Goal: Information Seeking & Learning: Learn about a topic

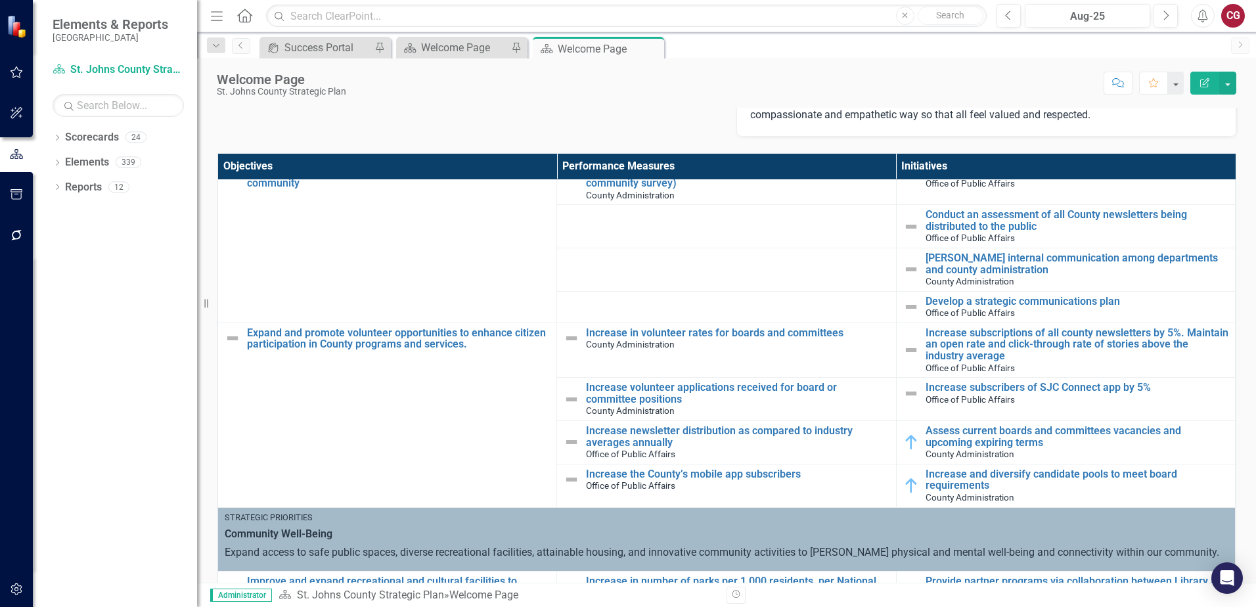
scroll to position [526, 0]
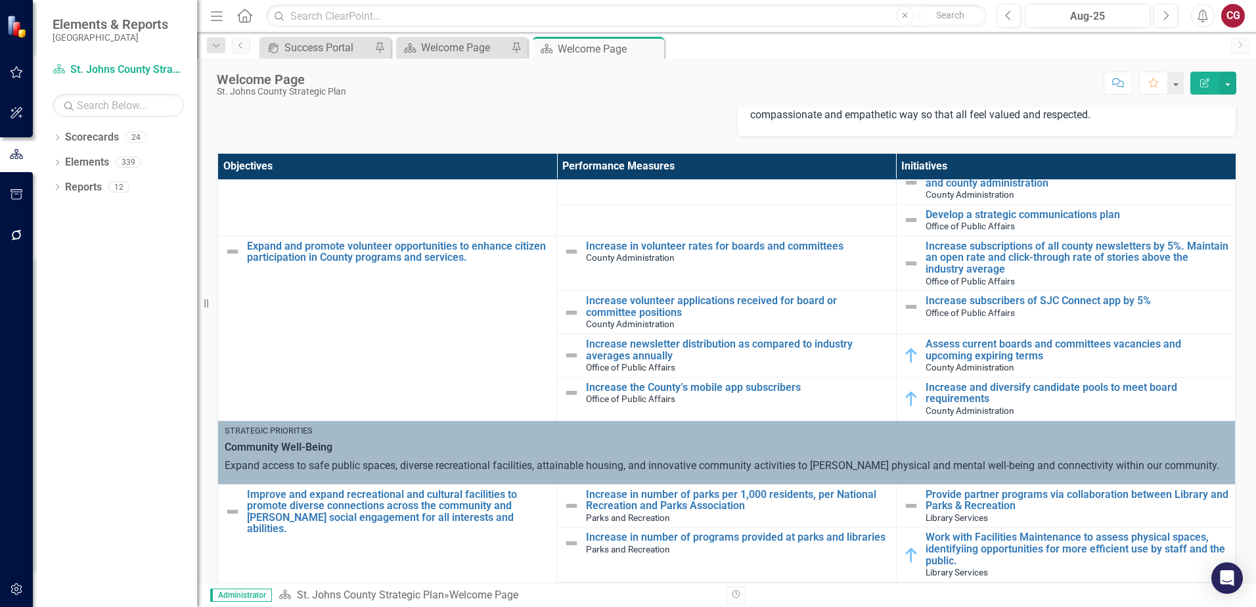
click at [23, 602] on button "button" at bounding box center [17, 590] width 30 height 28
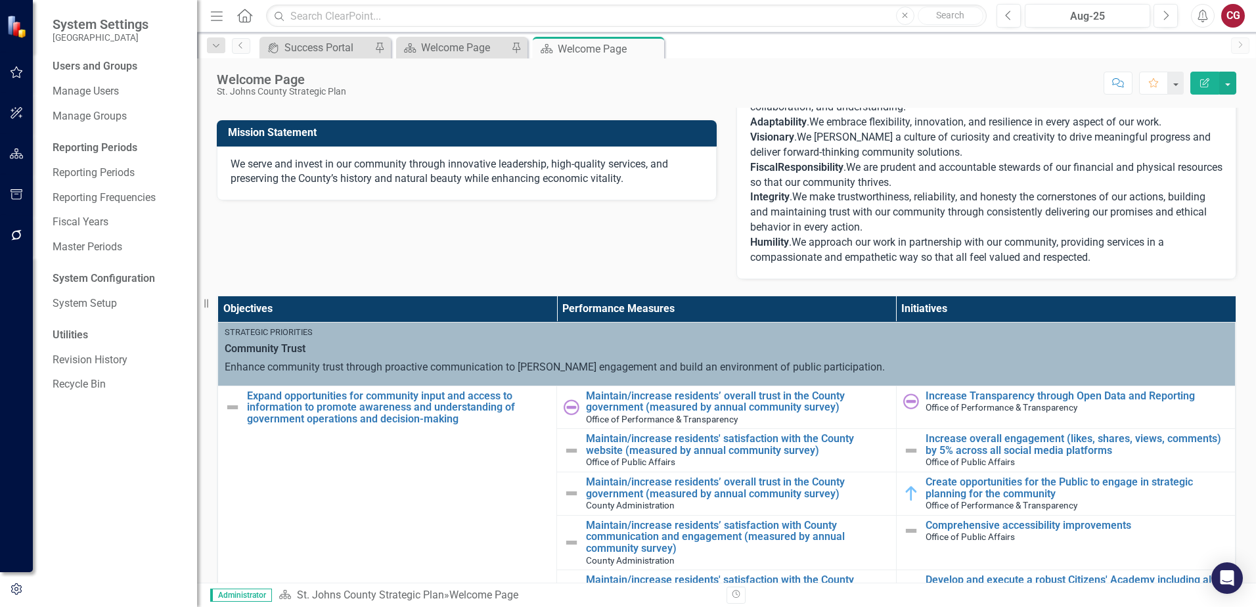
scroll to position [0, 0]
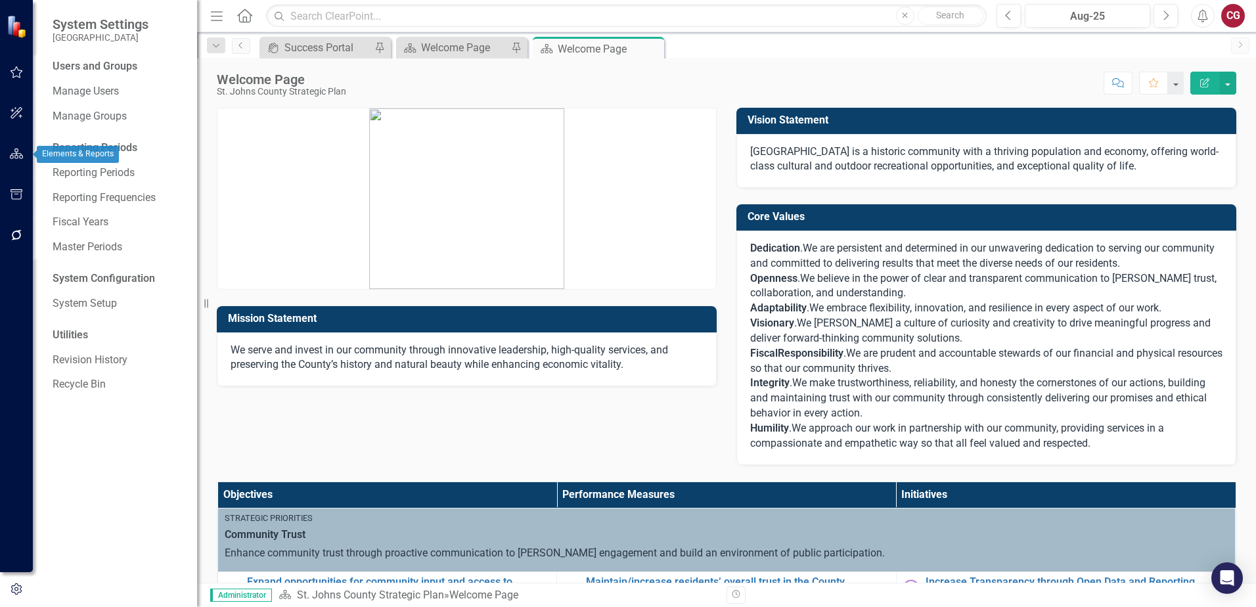
click at [12, 160] on button "button" at bounding box center [17, 155] width 30 height 28
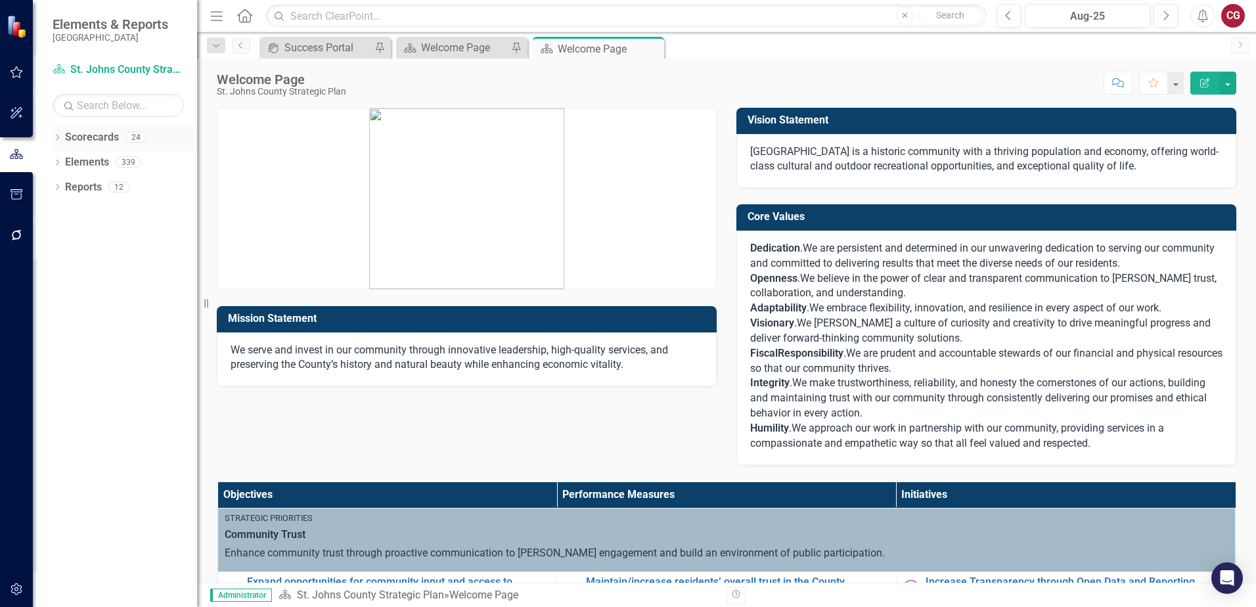
click at [55, 140] on icon "Dropdown" at bounding box center [57, 138] width 9 height 7
click at [62, 162] on icon "Dropdown" at bounding box center [64, 162] width 10 height 8
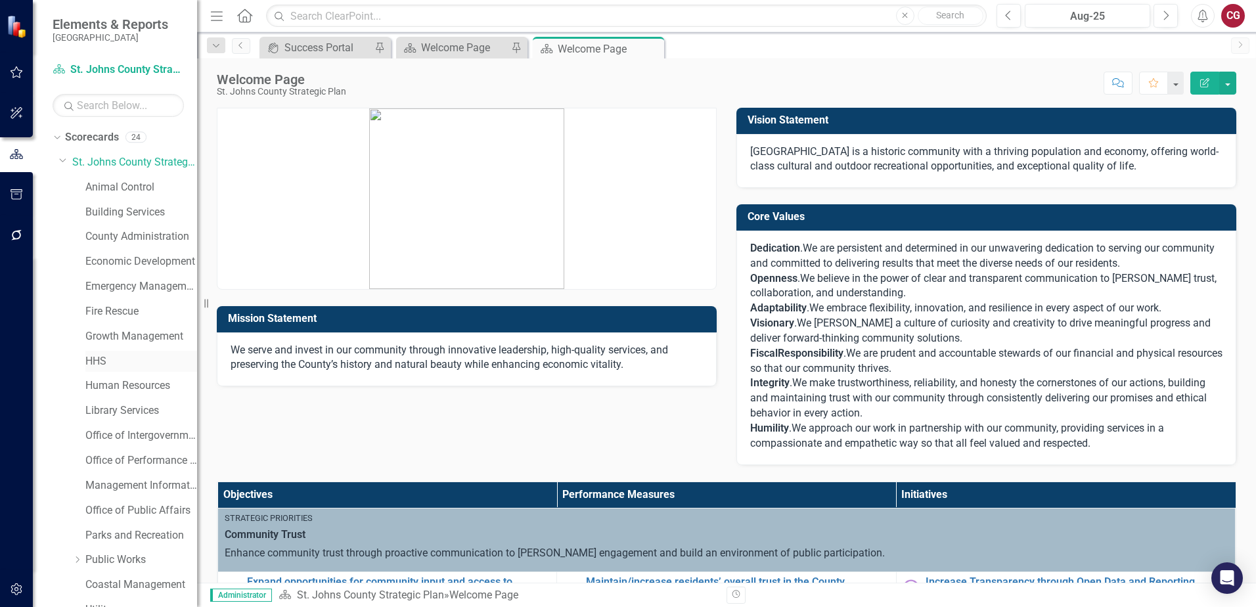
click at [105, 359] on link "HHS" at bounding box center [141, 361] width 112 height 15
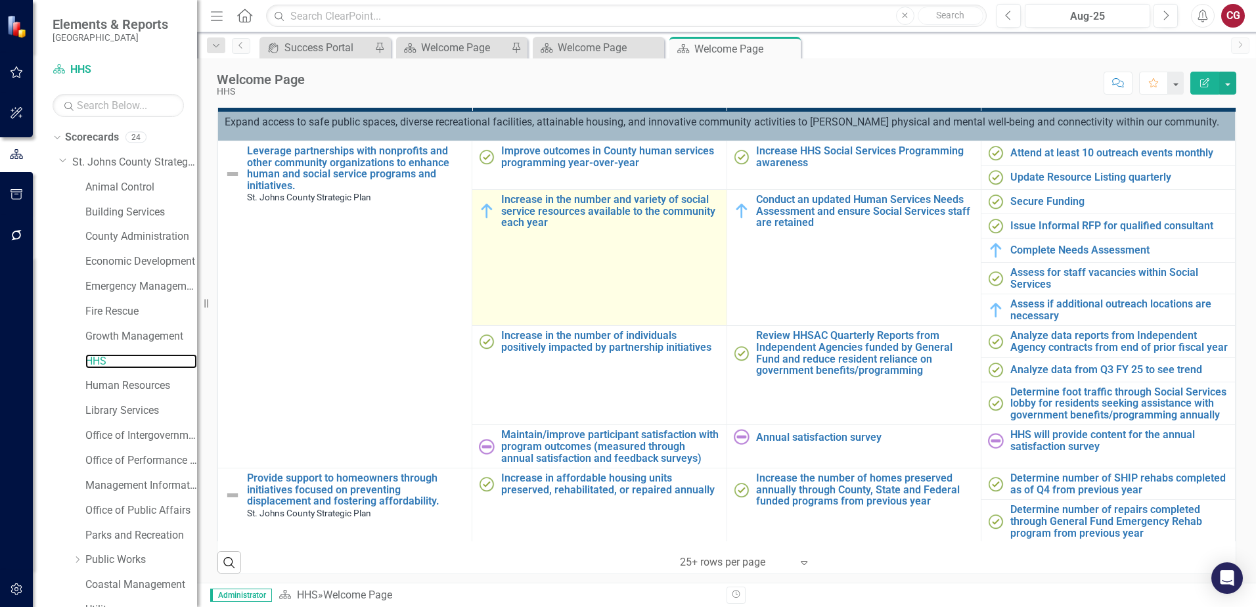
scroll to position [66, 0]
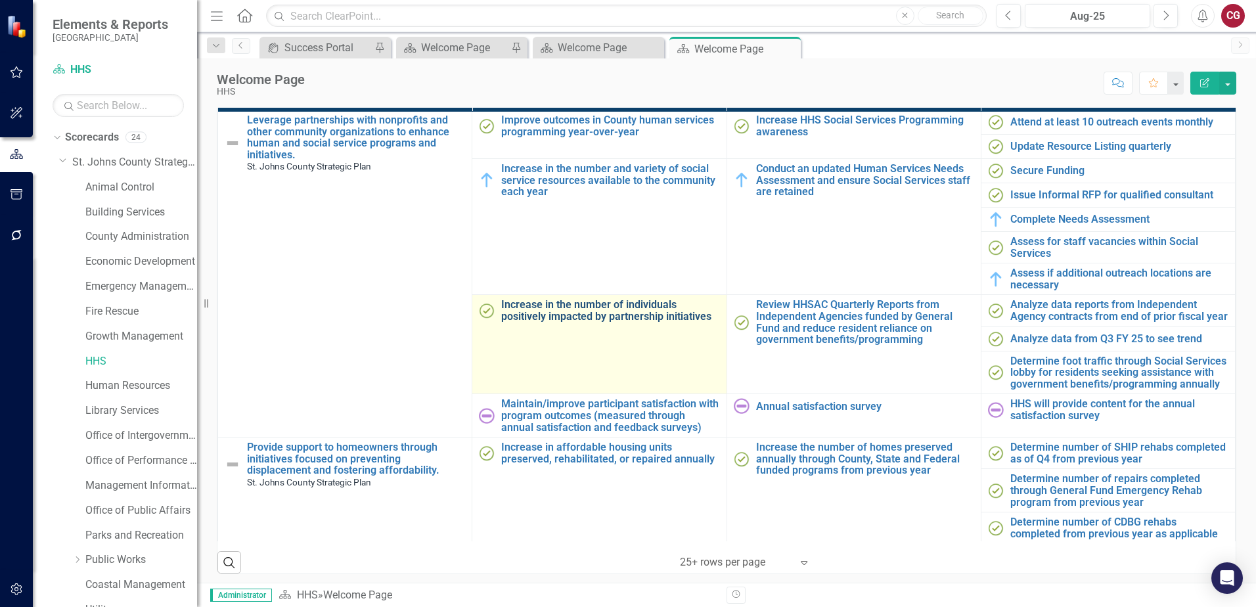
click at [572, 313] on link "Increase in the number of individuals positively impacted by partnership initia…" at bounding box center [610, 310] width 218 height 23
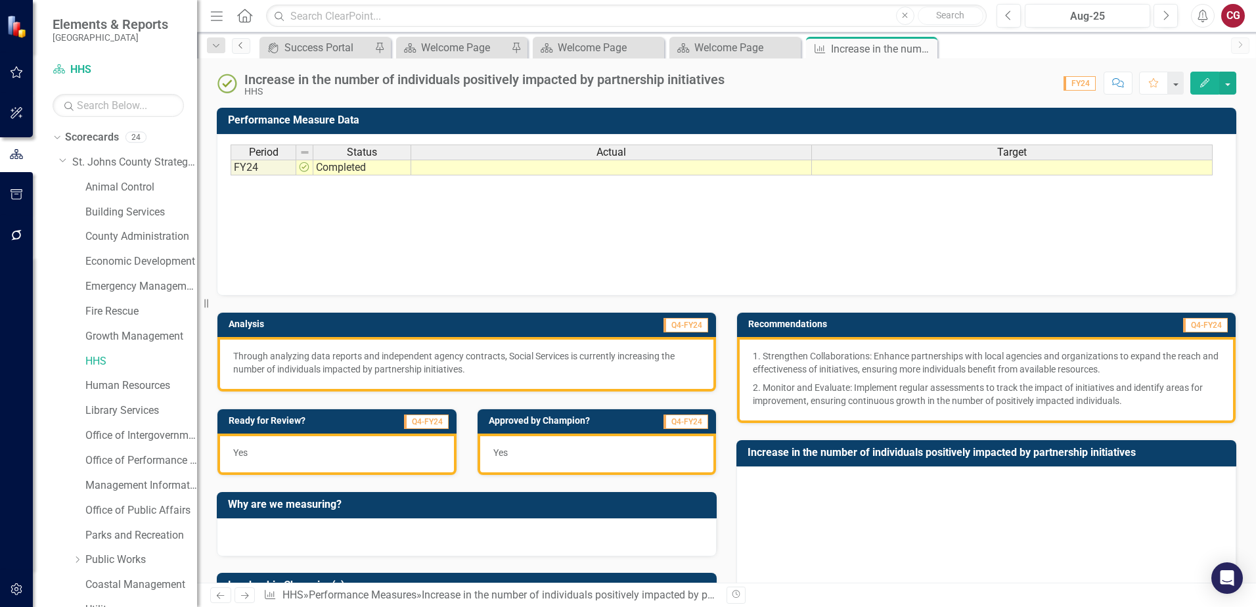
click at [238, 51] on link "Previous" at bounding box center [241, 46] width 18 height 16
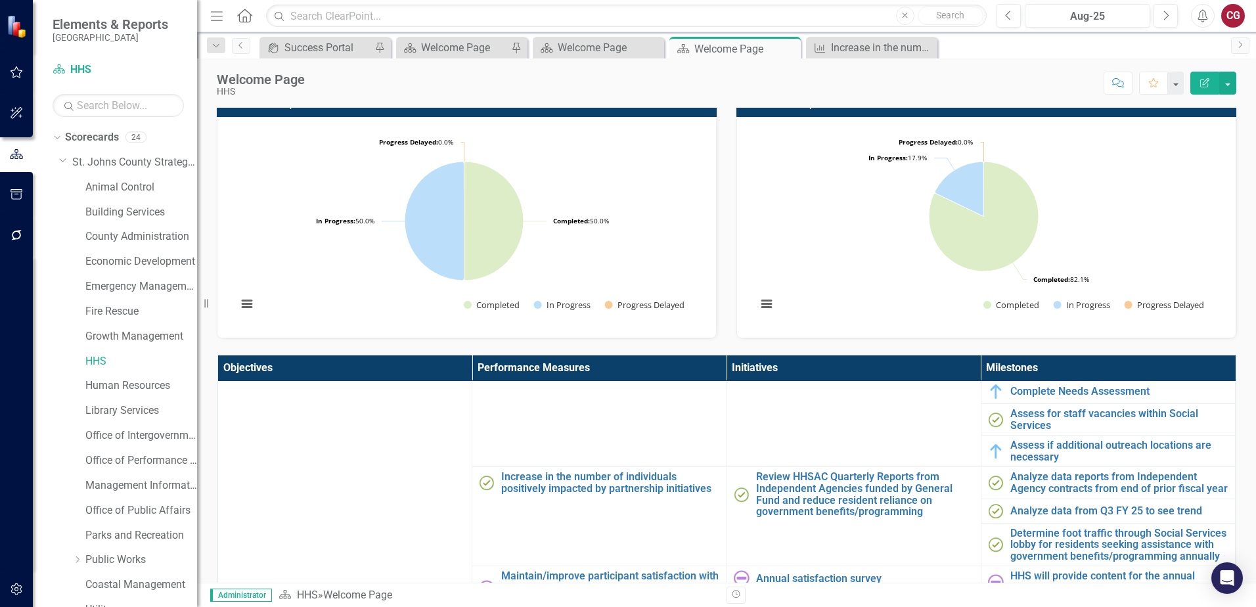
scroll to position [197, 0]
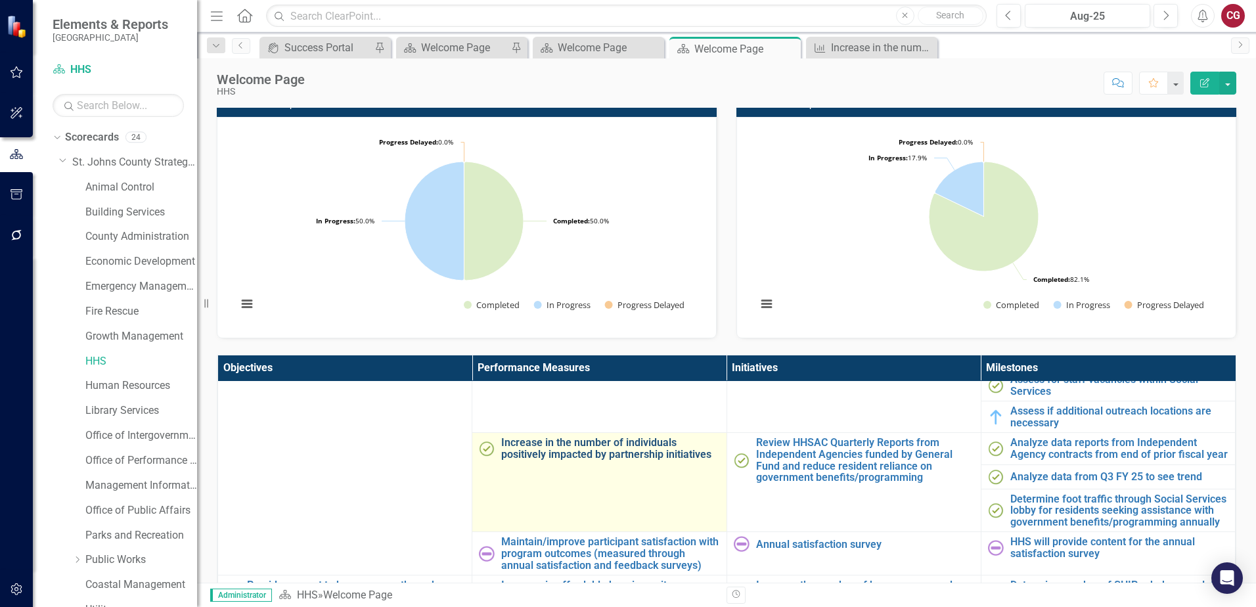
drag, startPoint x: 710, startPoint y: 465, endPoint x: 577, endPoint y: 447, distance: 133.9
click at [585, 448] on td "Increase in the number of individuals positively impacted by partnership initia…" at bounding box center [599, 482] width 254 height 99
click at [556, 440] on link "Increase in the number of individuals positively impacted by partnership initia…" at bounding box center [610, 448] width 218 height 23
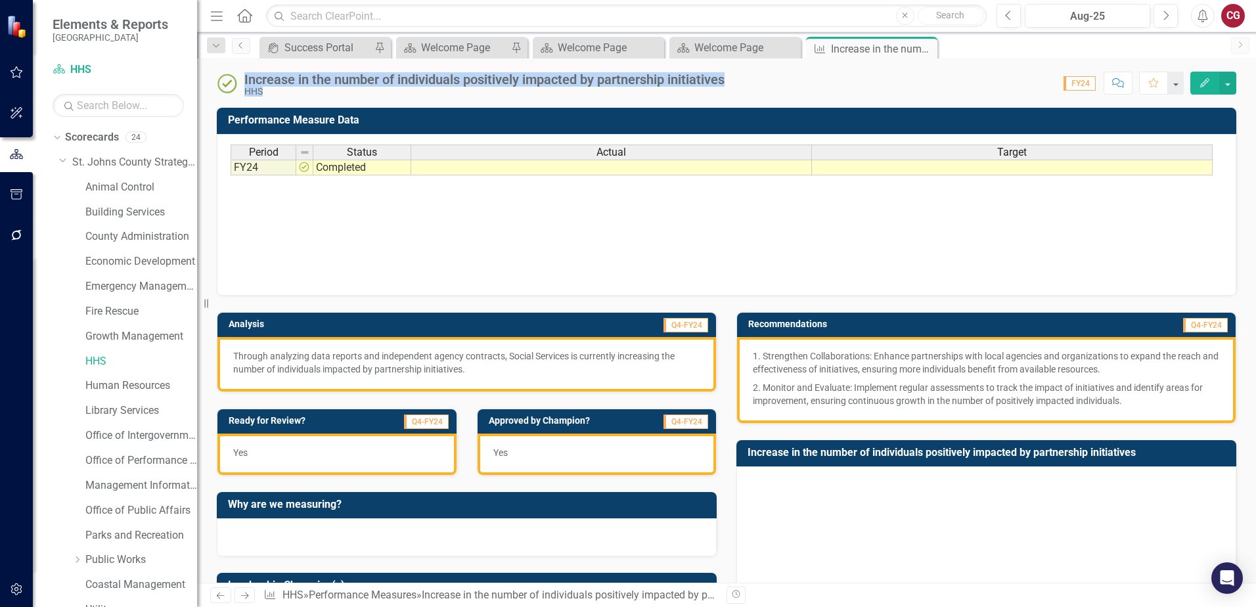
drag, startPoint x: 741, startPoint y: 84, endPoint x: 246, endPoint y: 76, distance: 495.5
click at [246, 76] on div "Increase in the number of individuals positively impacted by partnership initia…" at bounding box center [726, 77] width 1059 height 39
copy div "Increase in the number of individuals positively impacted by partnership initia…"
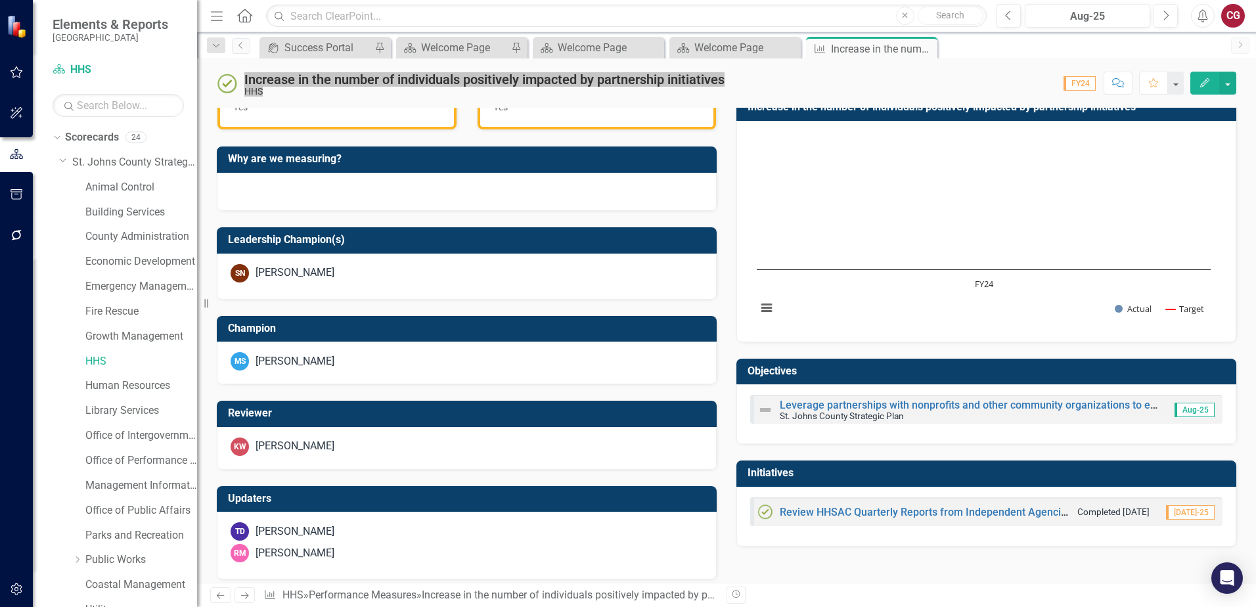
scroll to position [355, 0]
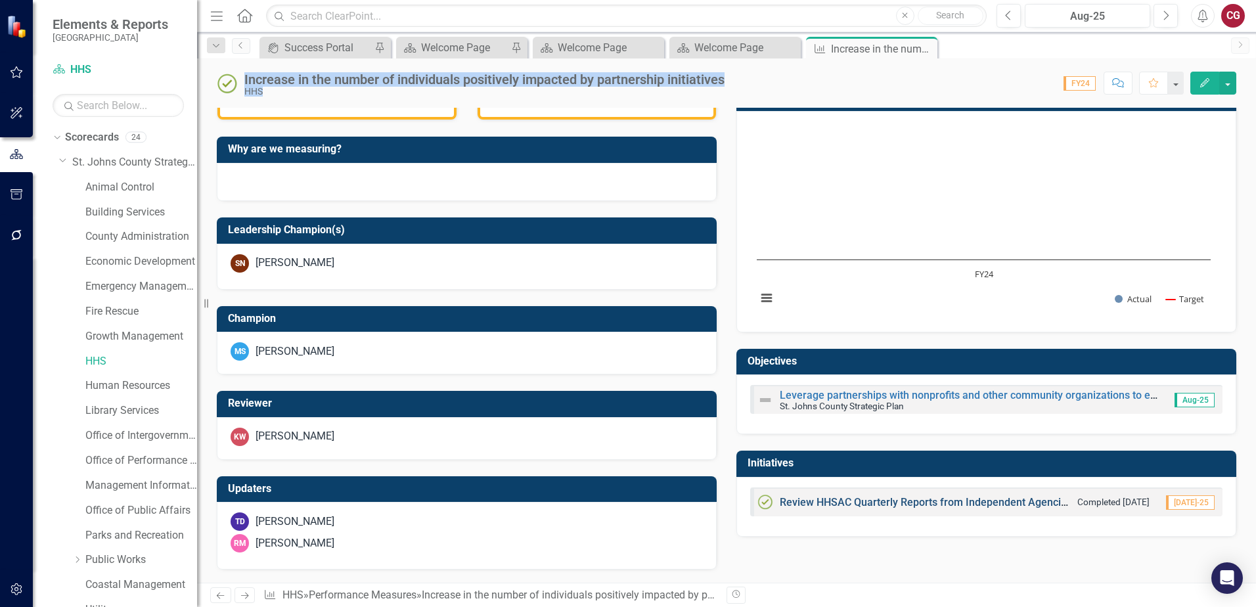
click at [818, 502] on link "Review HHSAC Quarterly Reports from Independent Agencies funded by General Fund…" at bounding box center [1145, 502] width 730 height 12
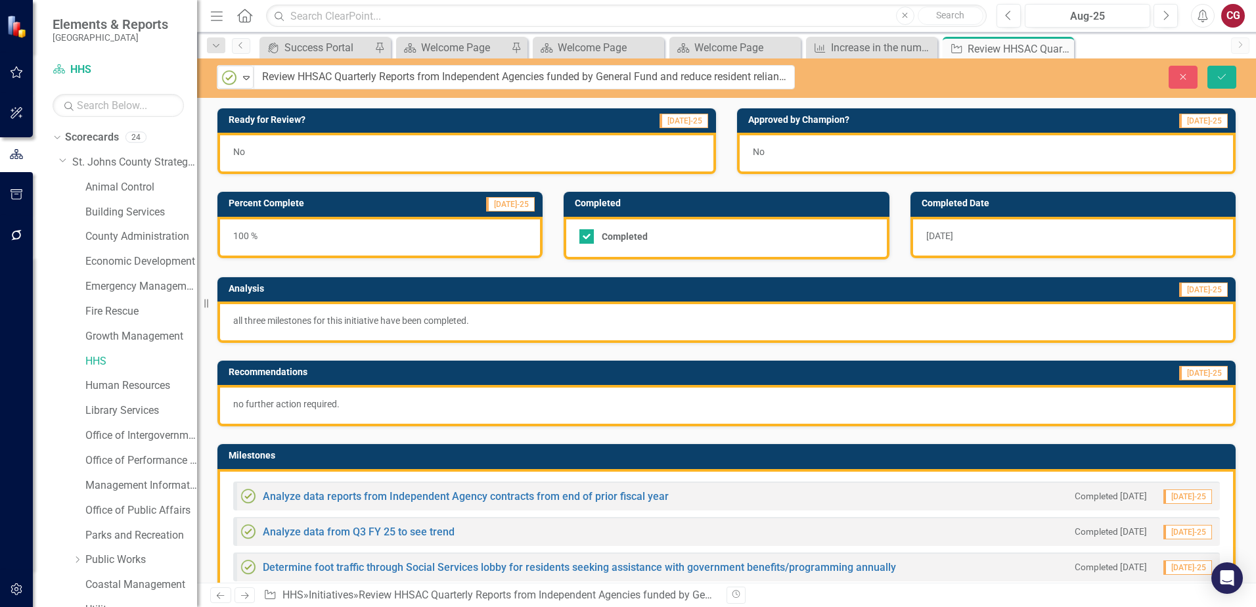
drag, startPoint x: 246, startPoint y: 76, endPoint x: 794, endPoint y: 79, distance: 548.0
drag, startPoint x: 260, startPoint y: 75, endPoint x: 736, endPoint y: 75, distance: 475.7
click at [849, 74] on div "Completed Expand Review HHSAC Quarterly Reports from Independent Agencies funde…" at bounding box center [726, 77] width 1059 height 24
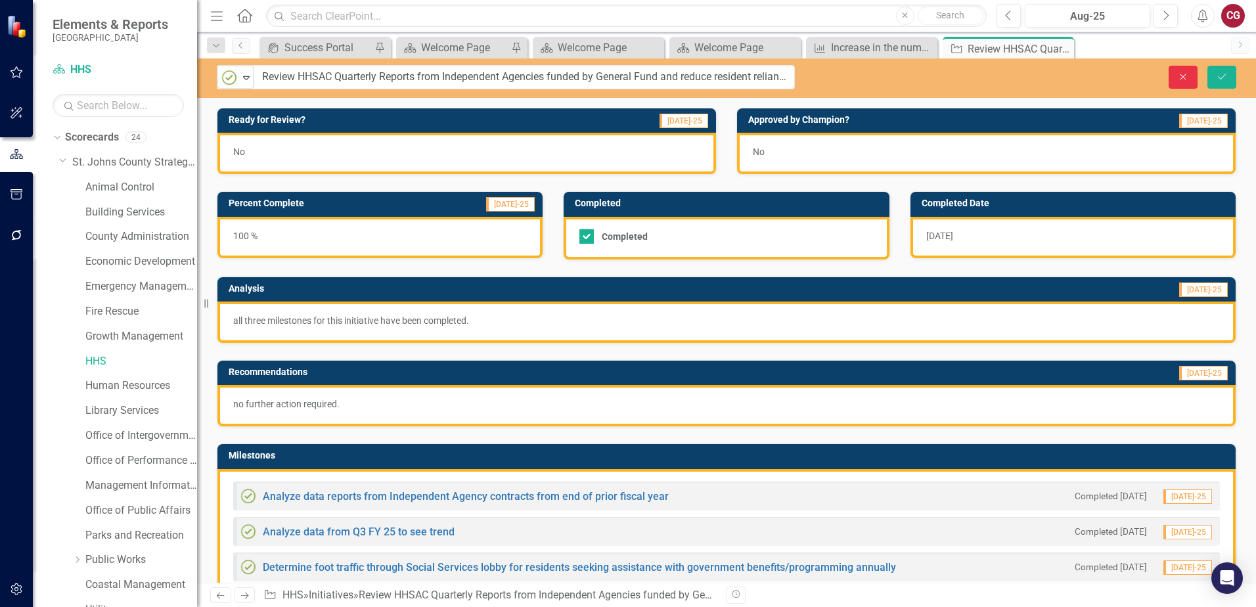
click at [1179, 79] on icon "Close" at bounding box center [1183, 76] width 12 height 9
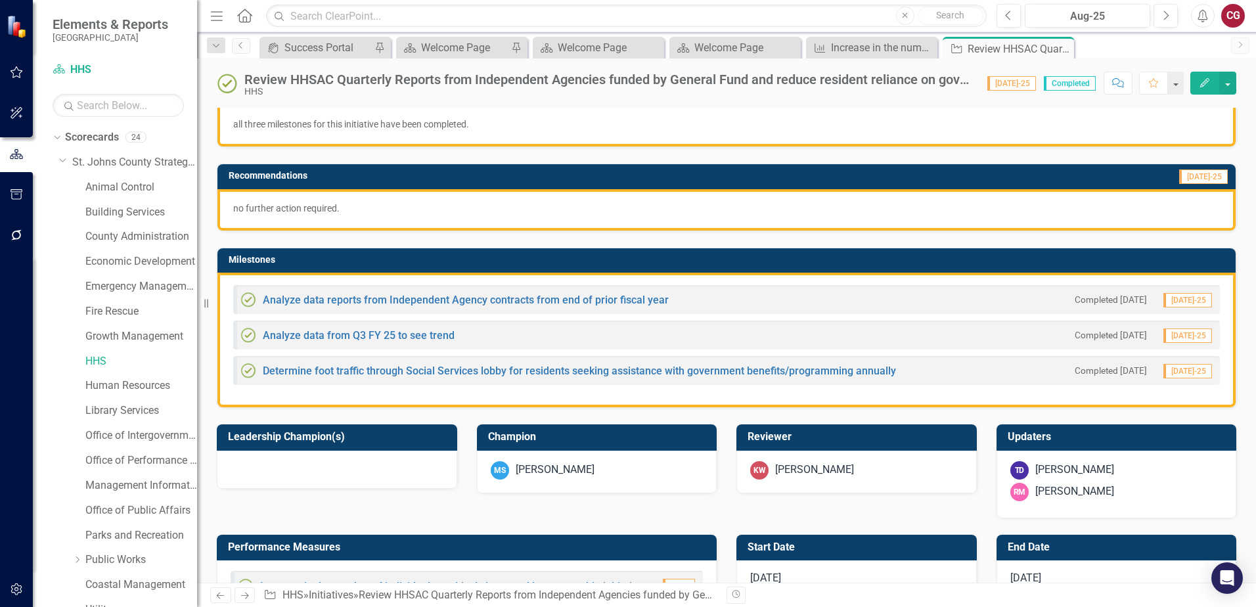
scroll to position [197, 0]
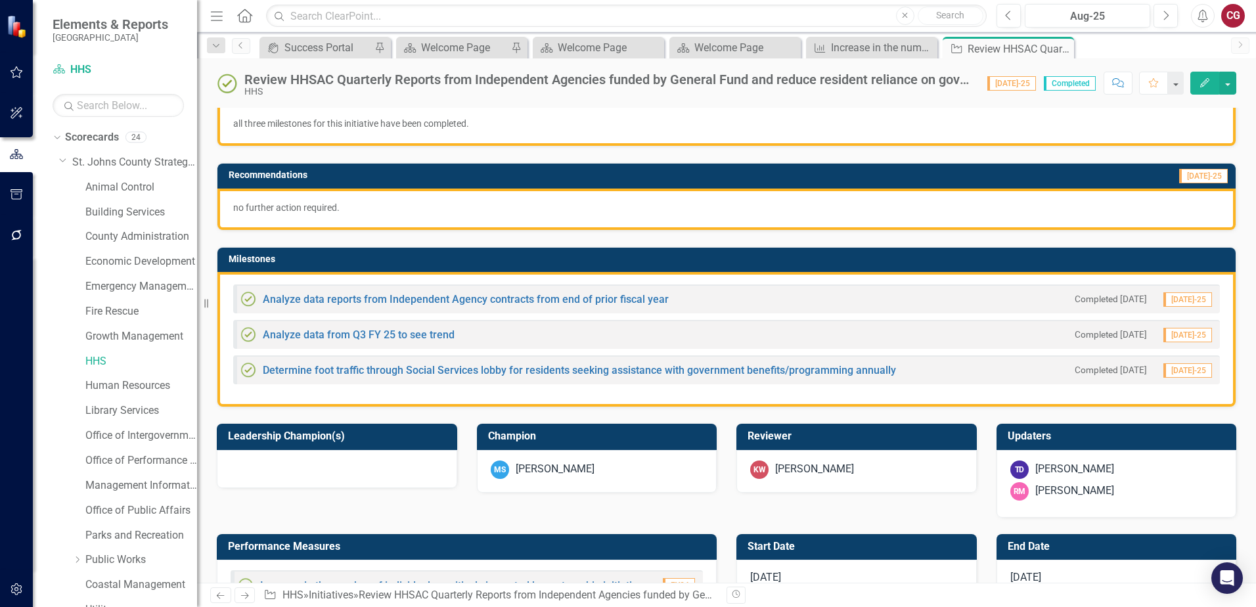
drag, startPoint x: 264, startPoint y: 290, endPoint x: 616, endPoint y: 329, distance: 353.6
click at [616, 329] on div "Analyze data reports from Independent Agency contracts from end of prior fiscal…" at bounding box center [726, 339] width 1018 height 135
drag, startPoint x: 902, startPoint y: 372, endPoint x: 355, endPoint y: 283, distance: 553.9
click at [360, 284] on div "Analyze data reports from Independent Agency contracts from end of prior fiscal…" at bounding box center [726, 339] width 1018 height 135
